Goal: Find contact information: Find contact information

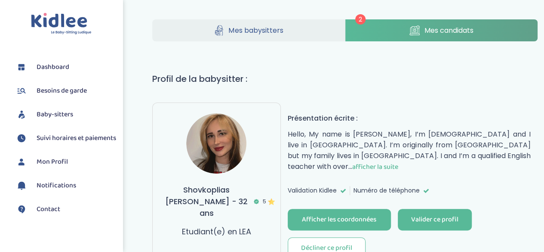
click at [458, 24] on link "Mes candidats" at bounding box center [441, 30] width 192 height 22
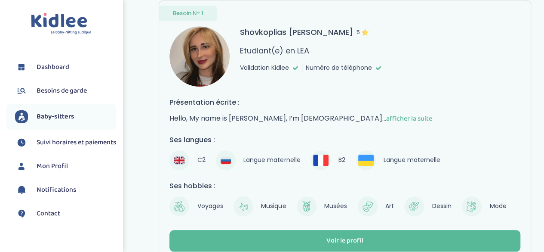
scroll to position [372, 0]
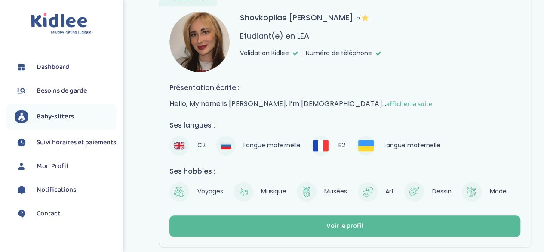
click at [387, 102] on span "afficher la suite" at bounding box center [409, 103] width 46 height 11
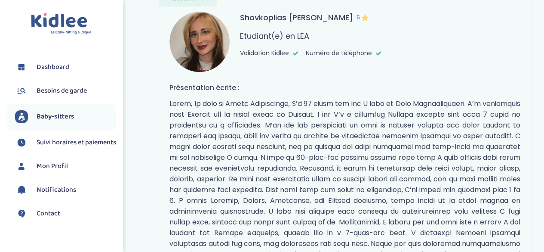
scroll to position [578, 0]
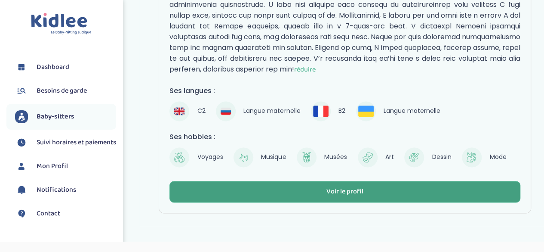
click at [343, 184] on button "Voir le profil" at bounding box center [344, 192] width 351 height 22
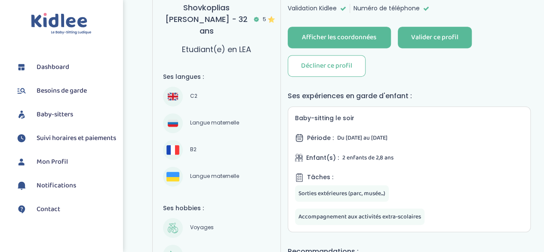
scroll to position [180, 0]
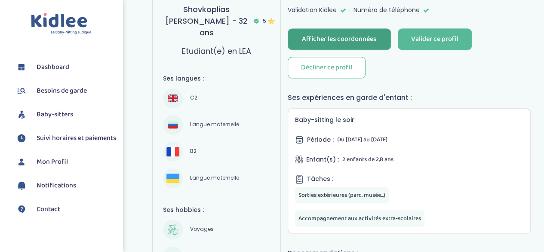
click at [346, 34] on div "Afficher les coordonnées" at bounding box center [339, 39] width 74 height 10
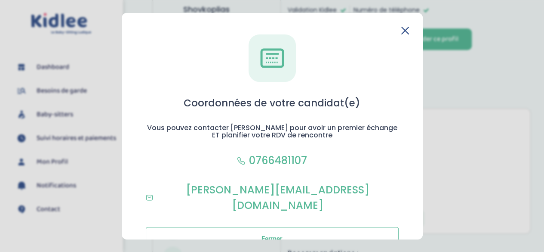
click at [404, 28] on icon at bounding box center [405, 30] width 7 height 7
